Goal: Task Accomplishment & Management: Use online tool/utility

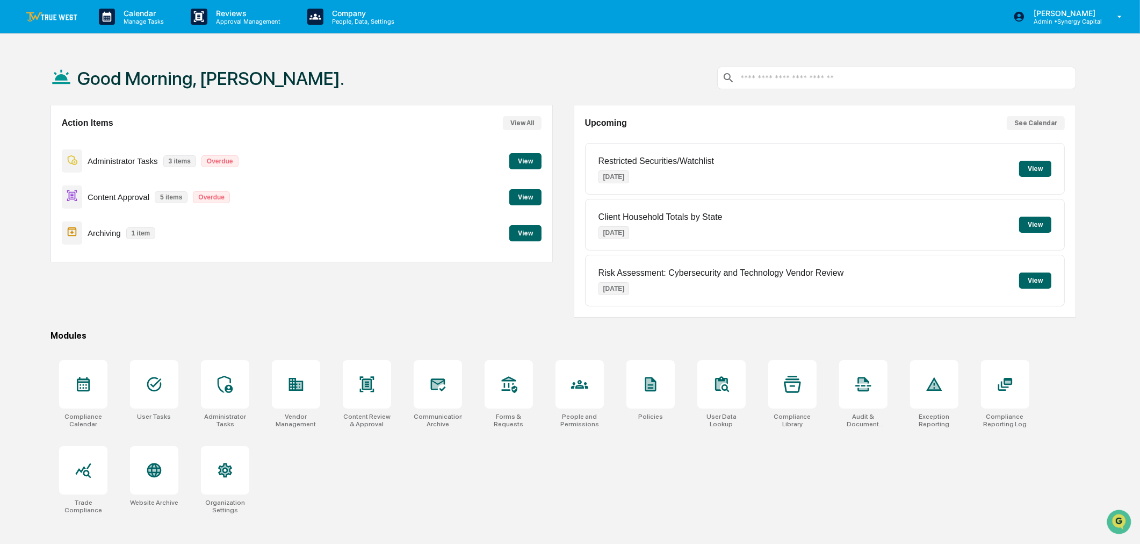
click at [525, 234] on button "View" at bounding box center [525, 233] width 32 height 16
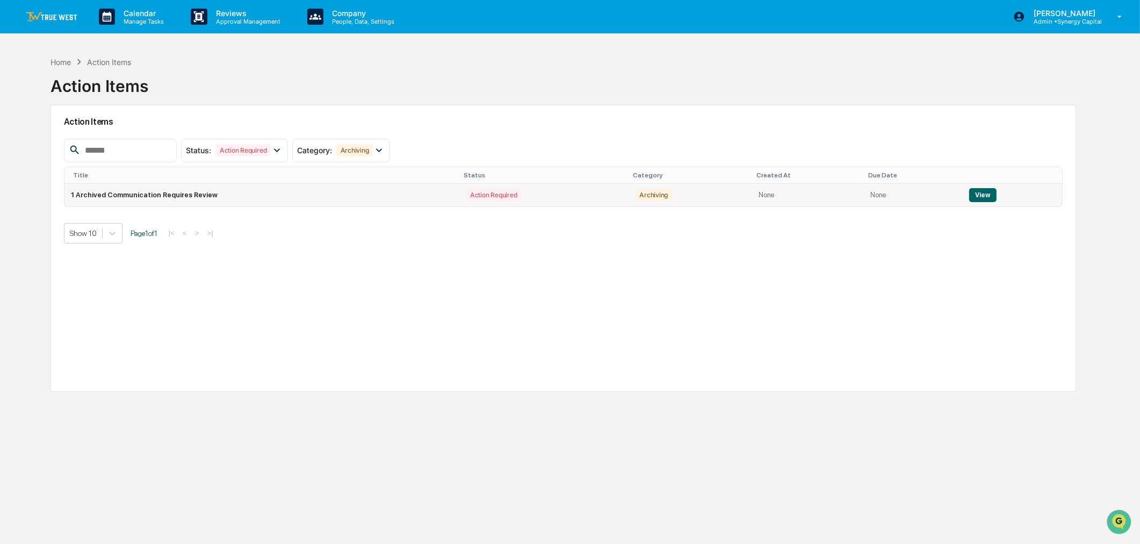
click at [982, 190] on button "View" at bounding box center [982, 195] width 27 height 14
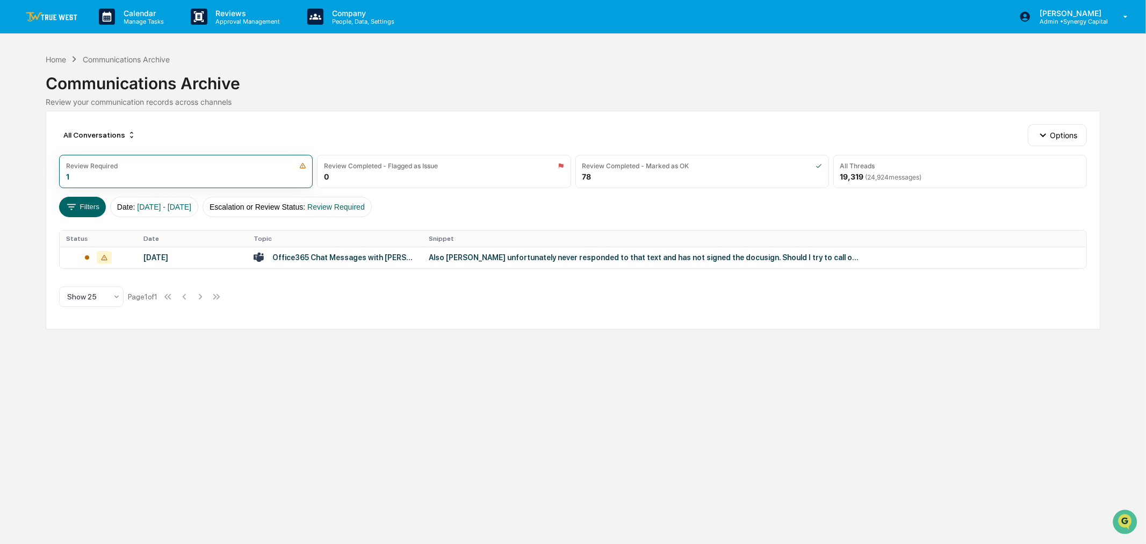
click at [523, 258] on div "Also [PERSON_NAME] unfortunately never responded to that text and has not signe…" at bounding box center [644, 257] width 430 height 9
